Goal: Transaction & Acquisition: Purchase product/service

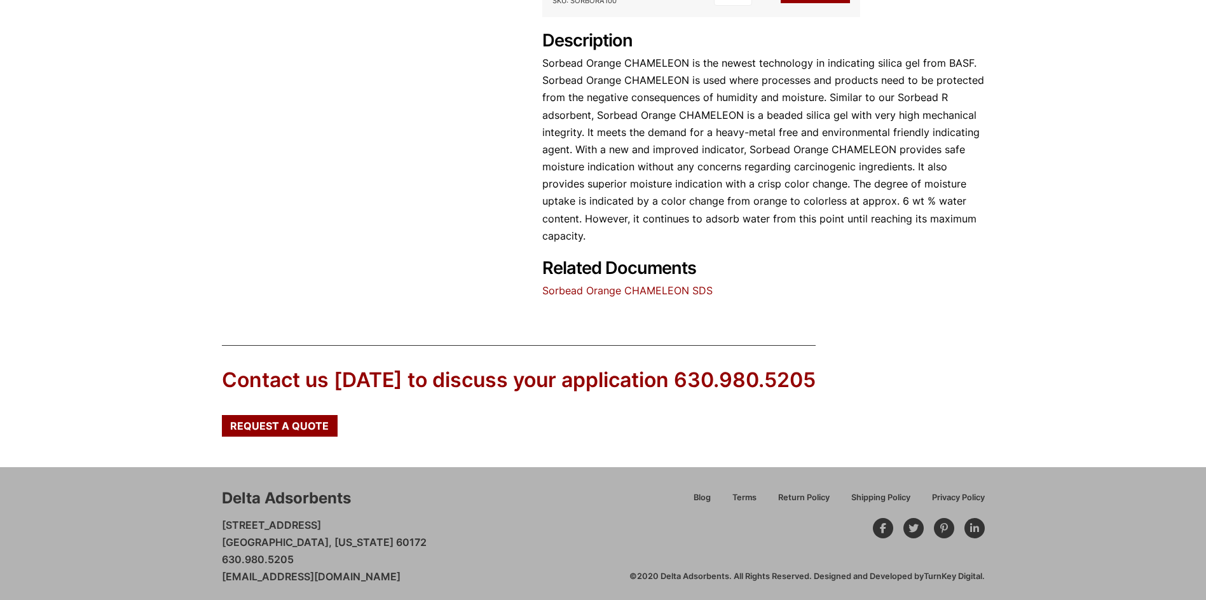
scroll to position [582, 0]
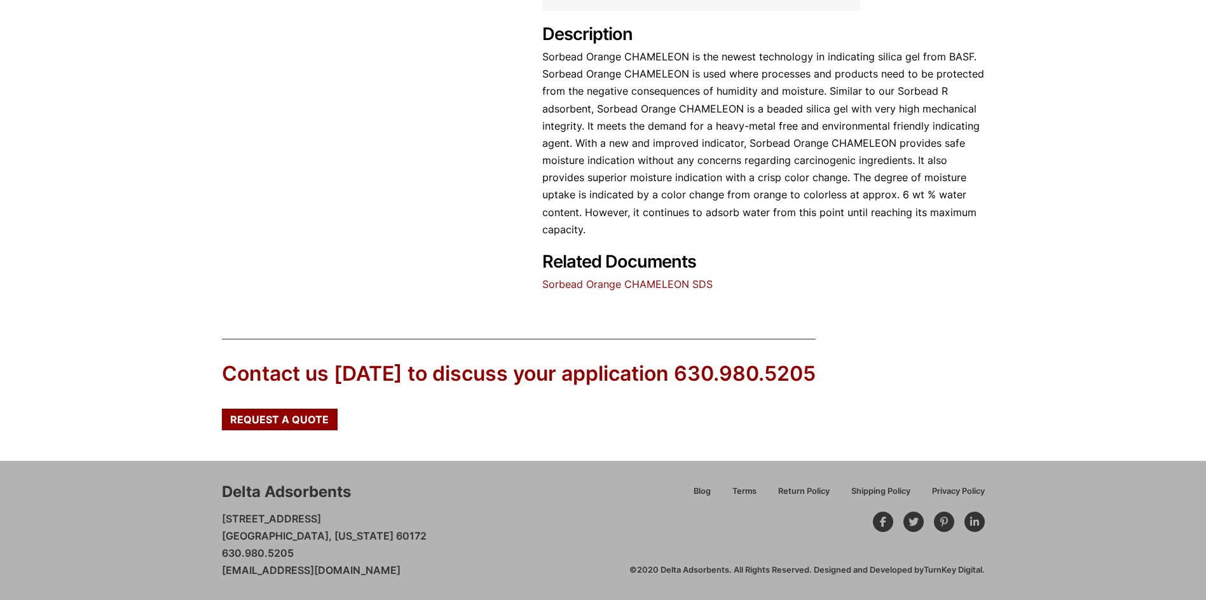
click at [391, 572] on link "[EMAIL_ADDRESS][DOMAIN_NAME]" at bounding box center [311, 570] width 179 height 13
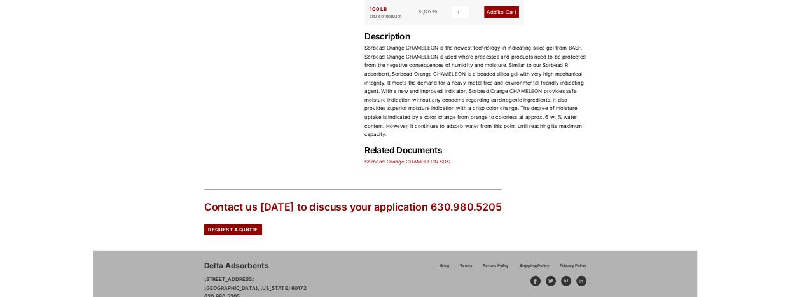
scroll to position [590, 0]
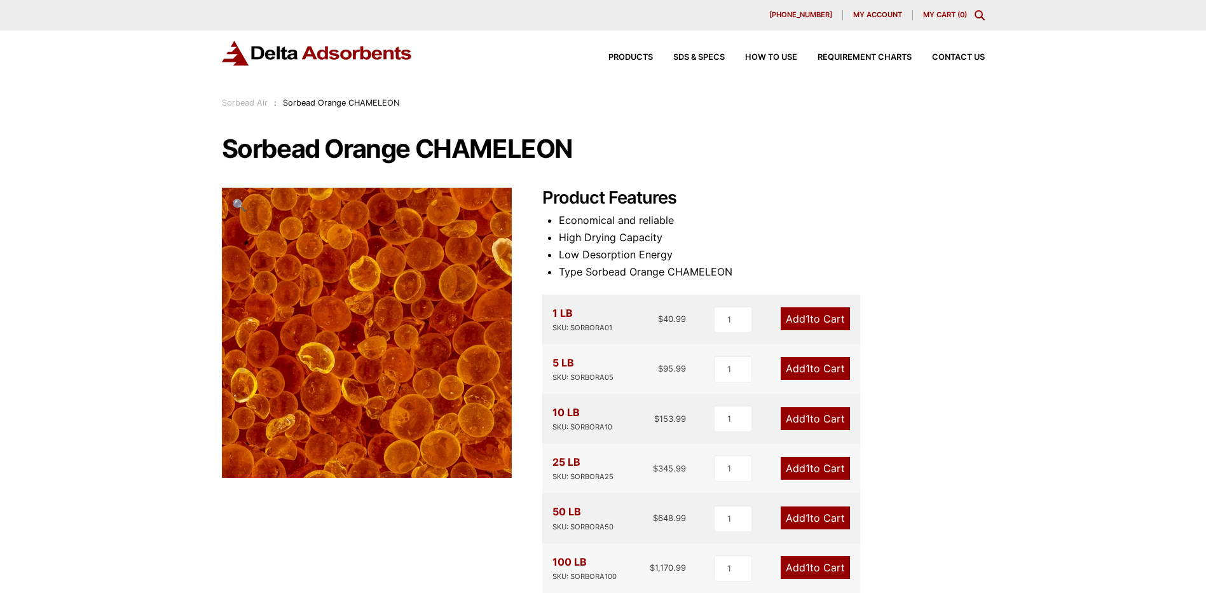
scroll to position [60, 0]
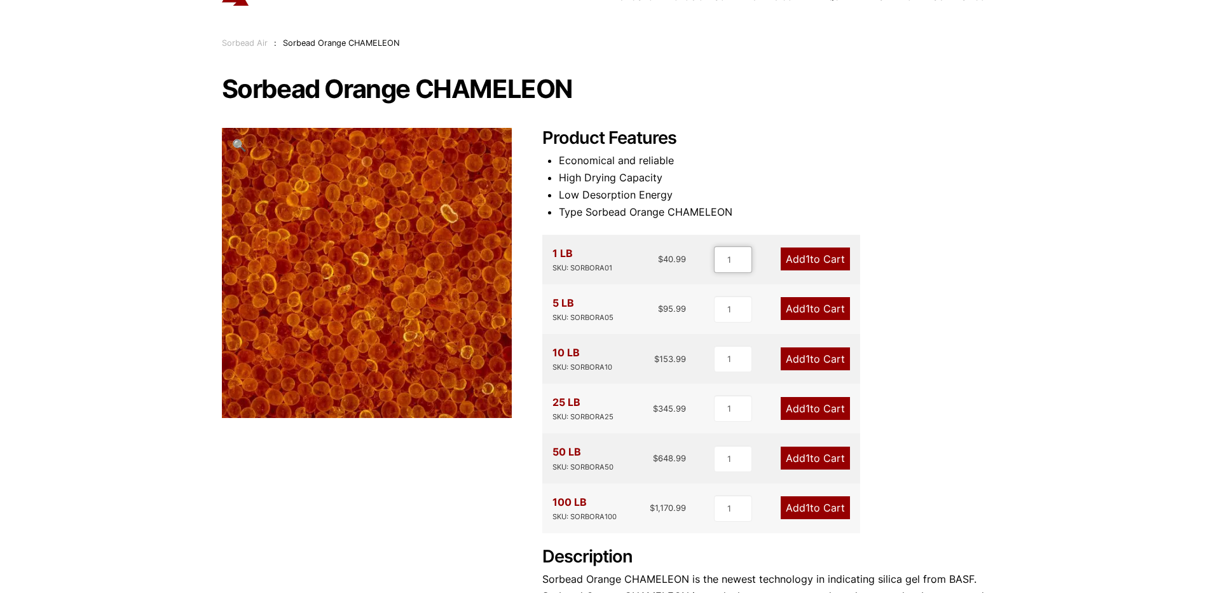
click at [752, 252] on input "1" at bounding box center [733, 259] width 38 height 27
click at [733, 308] on input "1" at bounding box center [733, 309] width 38 height 27
click at [733, 404] on input "1" at bounding box center [733, 408] width 38 height 27
click at [741, 460] on input "1" at bounding box center [733, 458] width 38 height 27
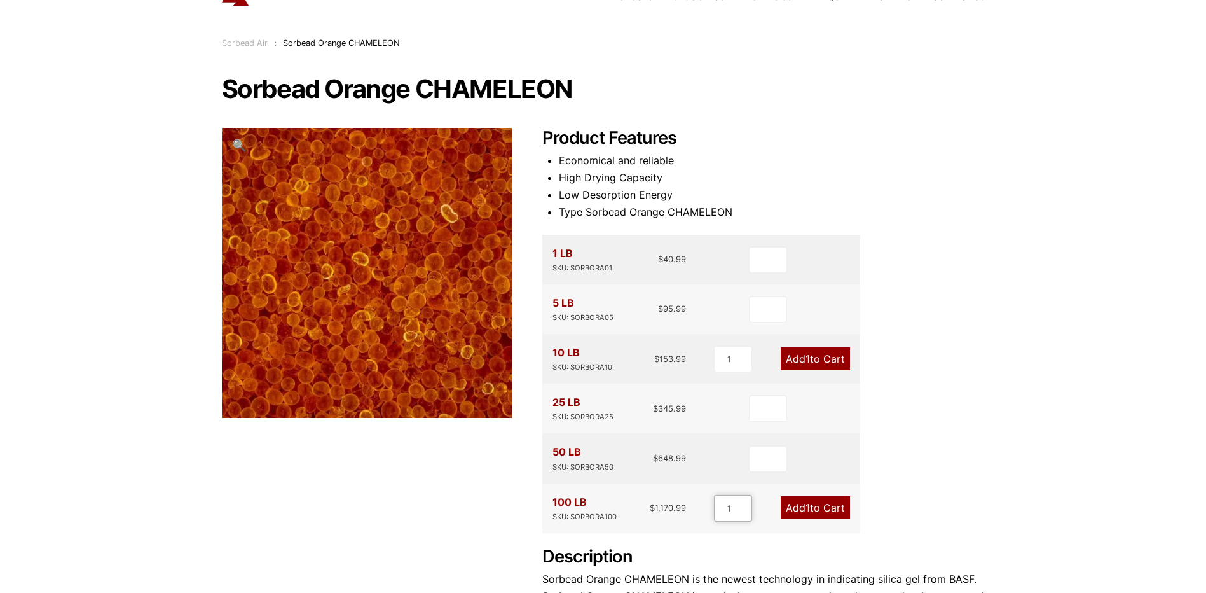
click at [736, 500] on input "1" at bounding box center [733, 508] width 38 height 27
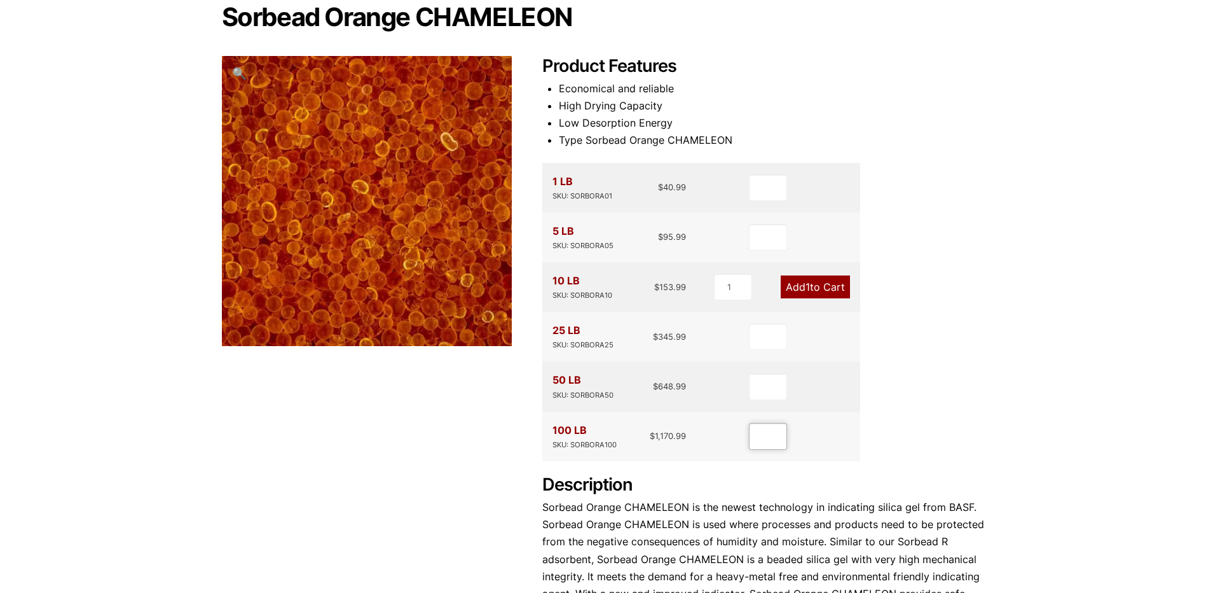
scroll to position [126, 0]
